Goal: Information Seeking & Learning: Learn about a topic

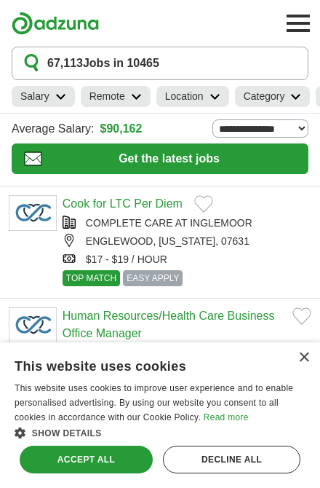
click at [127, 453] on div "Accept all" at bounding box center [86, 459] width 133 height 28
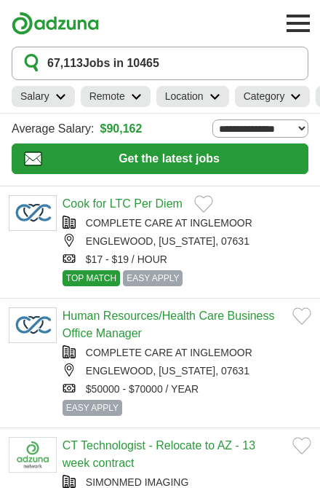
click at [60, 94] on icon at bounding box center [60, 96] width 11 height 7
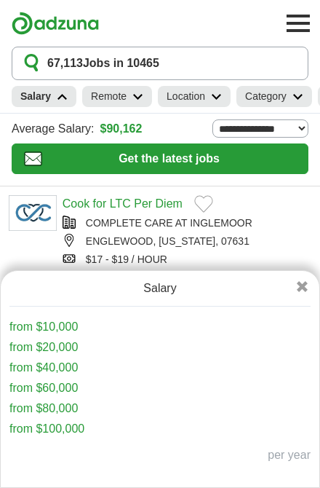
click at [82, 431] on link "from $100,000" at bounding box center [46, 428] width 75 height 12
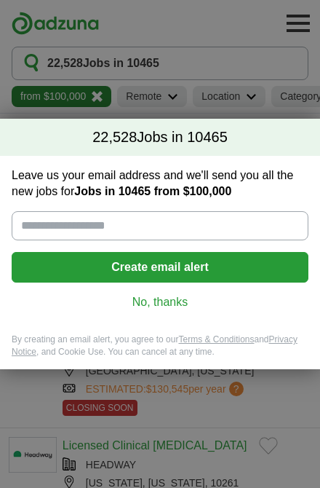
click at [181, 306] on link "No, thanks" at bounding box center [160, 302] width 274 height 16
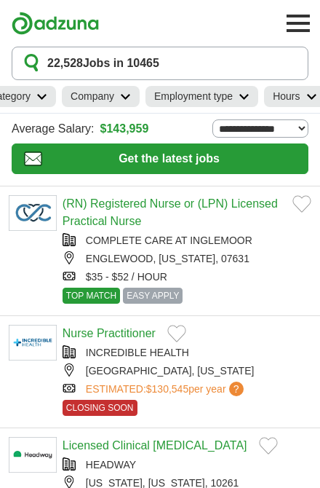
scroll to position [0, 297]
click at [223, 96] on h2 "Employment type" at bounding box center [187, 96] width 79 height 15
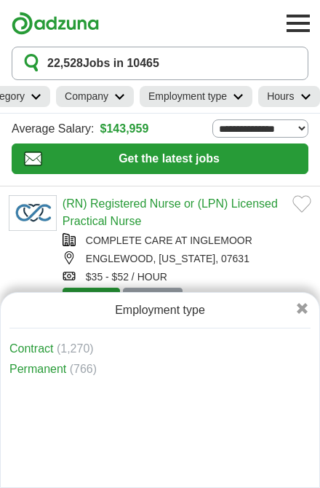
click at [293, 95] on h2 "Hours" at bounding box center [280, 96] width 27 height 15
click at [64, 349] on span "(8,570)" at bounding box center [75, 348] width 37 height 12
click at [41, 349] on link "Full time" at bounding box center [31, 348] width 44 height 12
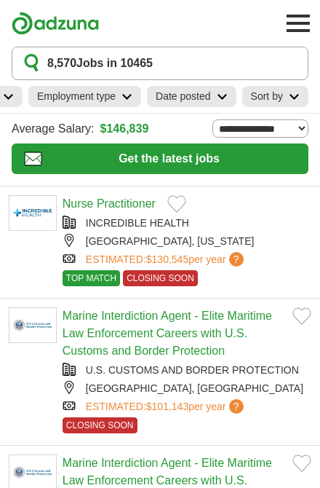
scroll to position [0, 492]
click at [271, 95] on h2 "Sort by" at bounding box center [267, 96] width 32 height 15
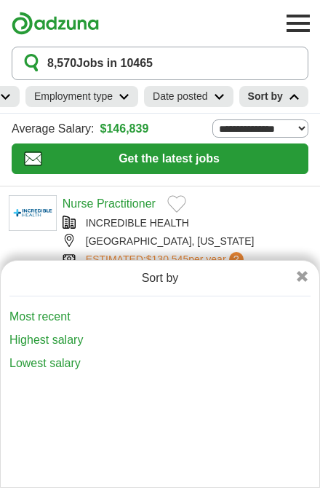
click at [63, 317] on link "Most recent" at bounding box center [157, 316] width 296 height 17
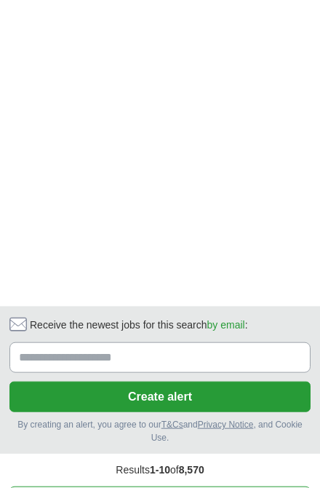
scroll to position [2364, 0]
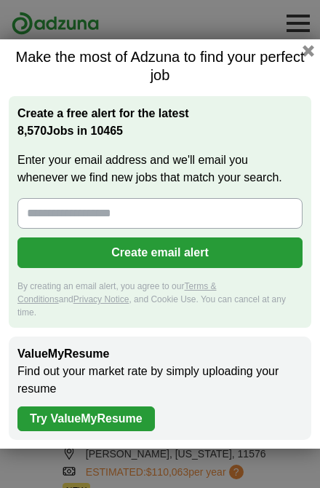
click at [303, 55] on button "button" at bounding box center [309, 51] width 12 height 12
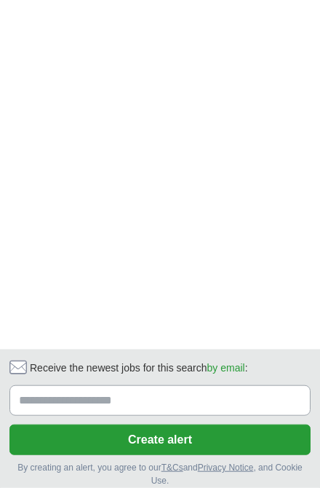
scroll to position [2409, 0]
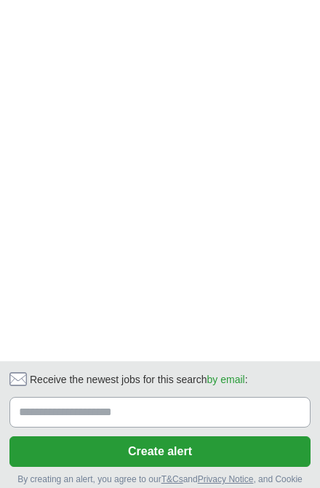
scroll to position [2221, 0]
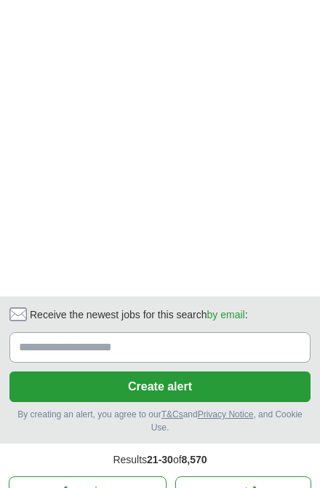
click at [267, 476] on link "next ❯" at bounding box center [243, 491] width 136 height 31
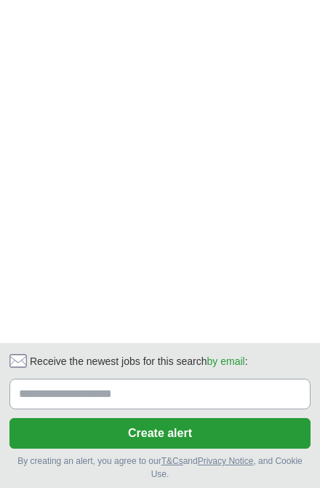
scroll to position [1966, 0]
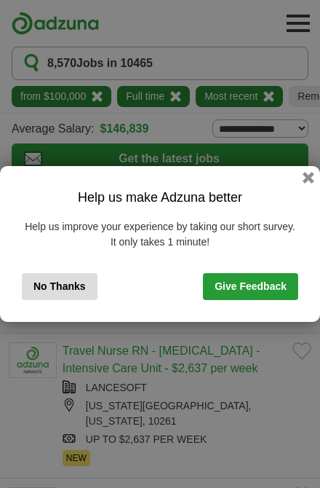
click at [89, 290] on button "No Thanks" at bounding box center [60, 286] width 76 height 27
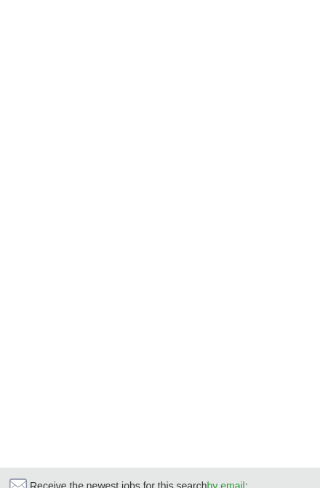
scroll to position [2079, 0]
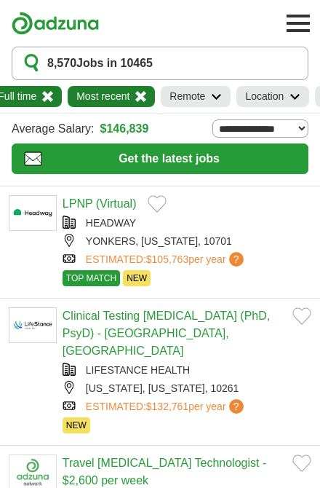
scroll to position [0, 136]
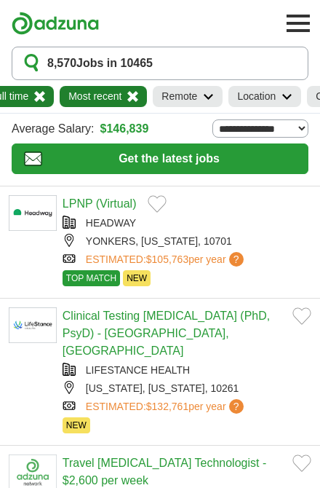
click at [194, 99] on h2 "Remote" at bounding box center [180, 96] width 36 height 15
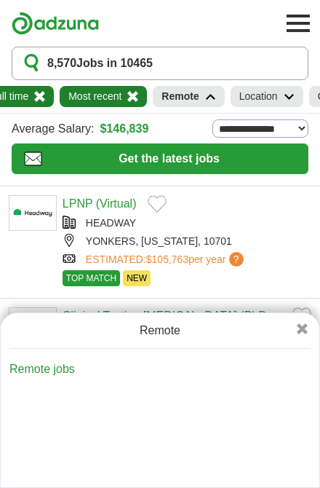
click at [56, 365] on link "Remote jobs" at bounding box center [42, 369] width 66 height 12
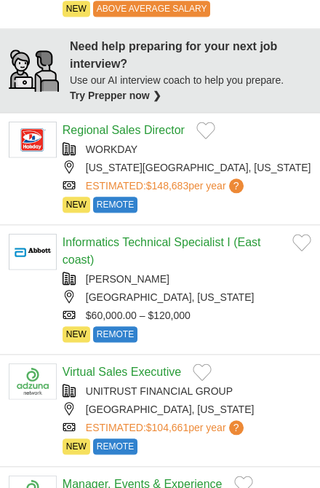
scroll to position [914, 0]
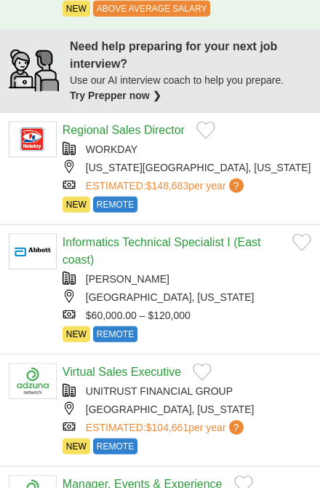
click at [194, 484] on link "Manager, Events & Experience" at bounding box center [143, 484] width 160 height 12
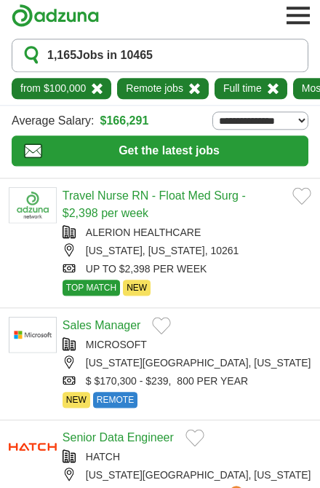
scroll to position [0, 0]
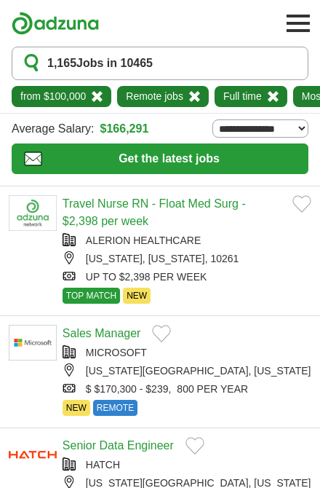
click at [245, 396] on link "800 PER YEAR" at bounding box center [212, 388] width 71 height 15
click at [127, 339] on link "Sales Manager" at bounding box center [102, 333] width 79 height 12
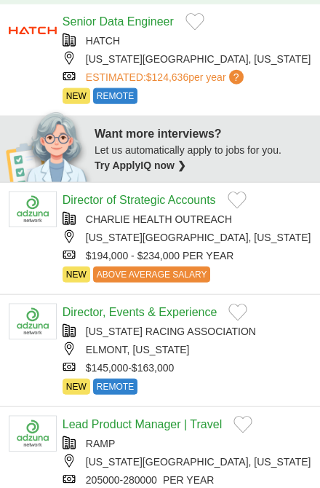
scroll to position [424, 0]
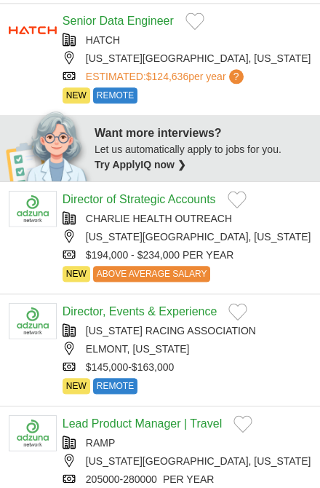
click at [181, 429] on link "Lead Product Manager | Travel" at bounding box center [142, 423] width 159 height 12
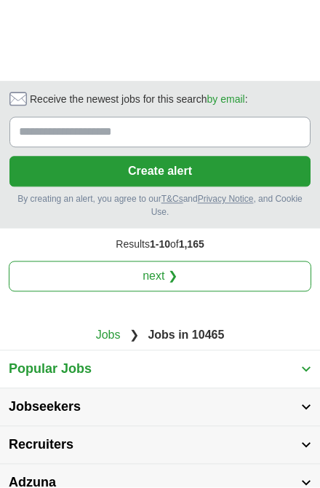
scroll to position [2544, 0]
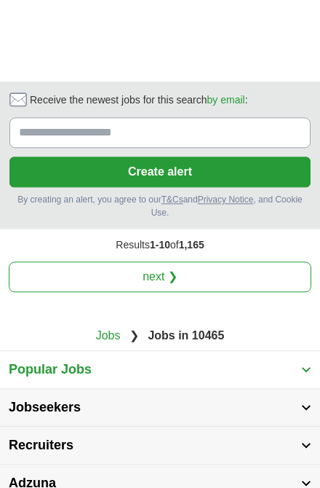
click at [280, 291] on link "next ❯" at bounding box center [160, 276] width 303 height 31
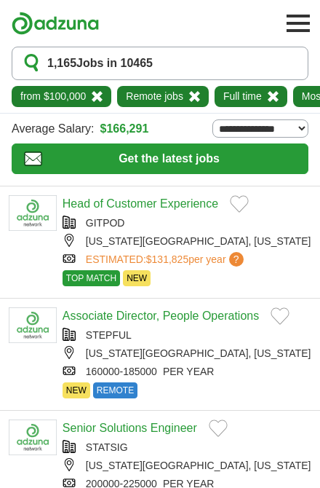
click at [193, 210] on link "Head of Customer Experience" at bounding box center [141, 203] width 156 height 12
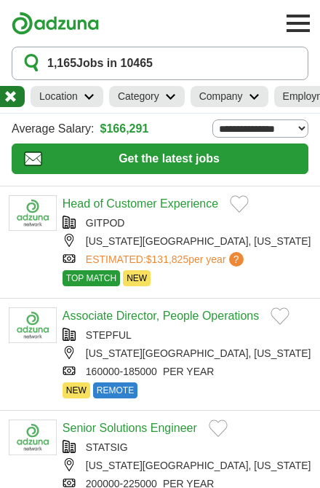
scroll to position [0, 357]
click at [158, 98] on h2 "Category" at bounding box center [137, 96] width 41 height 15
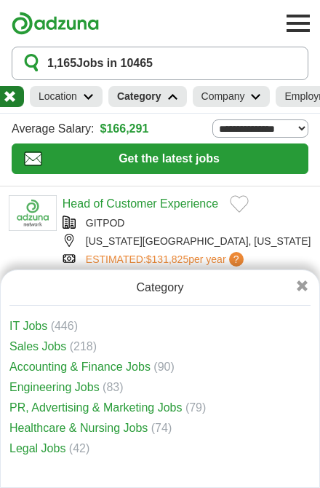
scroll to position [0, 0]
click at [123, 421] on link "Healthcare & Nursing Jobs" at bounding box center [78, 427] width 138 height 12
click at [57, 340] on link "Sales Jobs" at bounding box center [37, 346] width 57 height 12
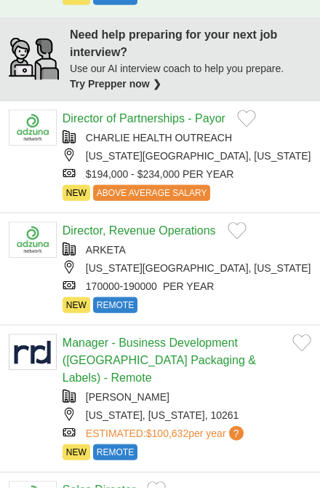
scroll to position [961, 0]
